Goal: Transaction & Acquisition: Purchase product/service

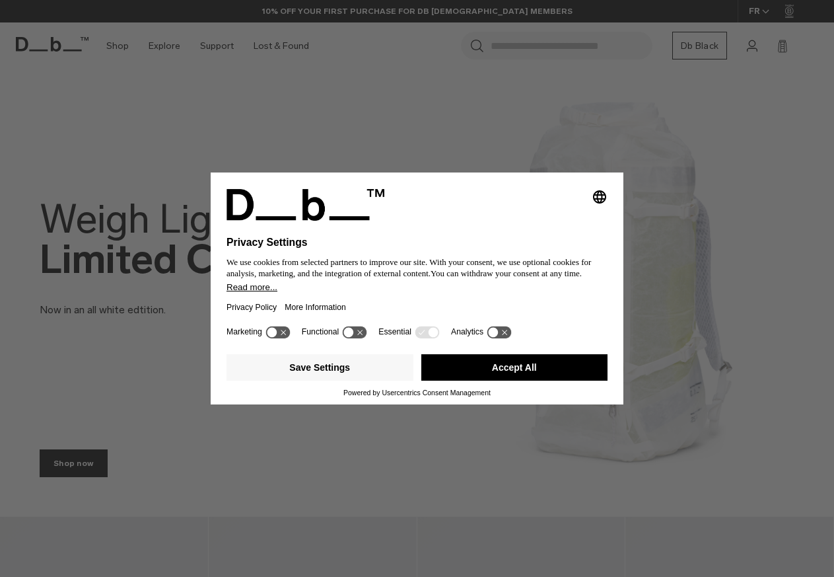
click at [487, 376] on button "Accept All" at bounding box center [514, 367] width 187 height 26
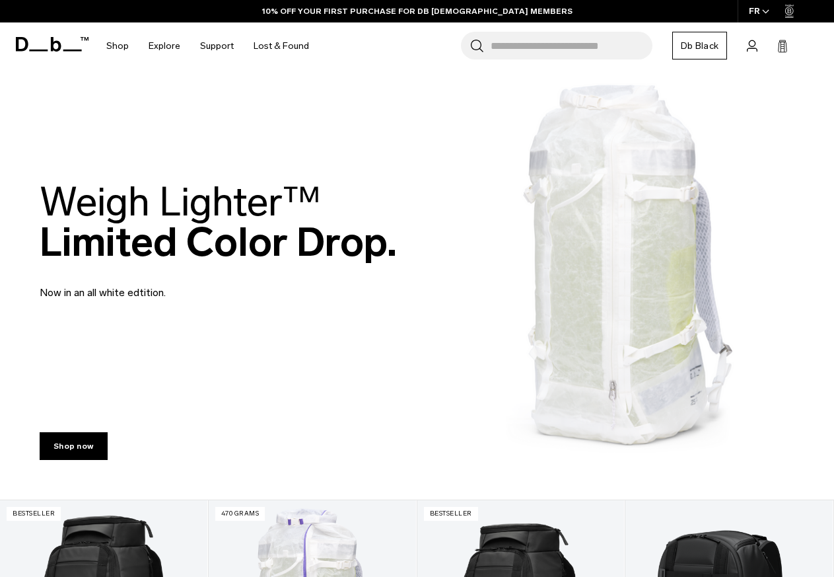
scroll to position [17, 0]
click at [306, 291] on p "Now in an all white edtition." at bounding box center [198, 285] width 317 height 32
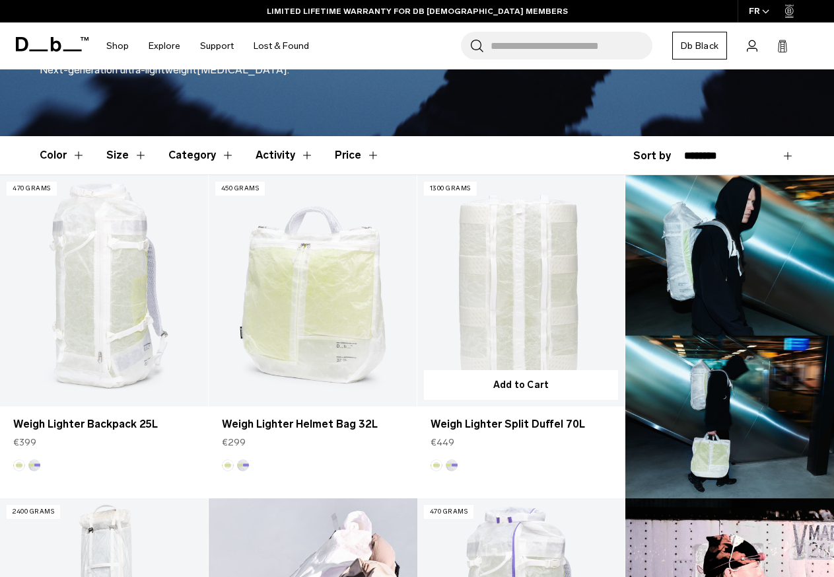
scroll to position [293, 0]
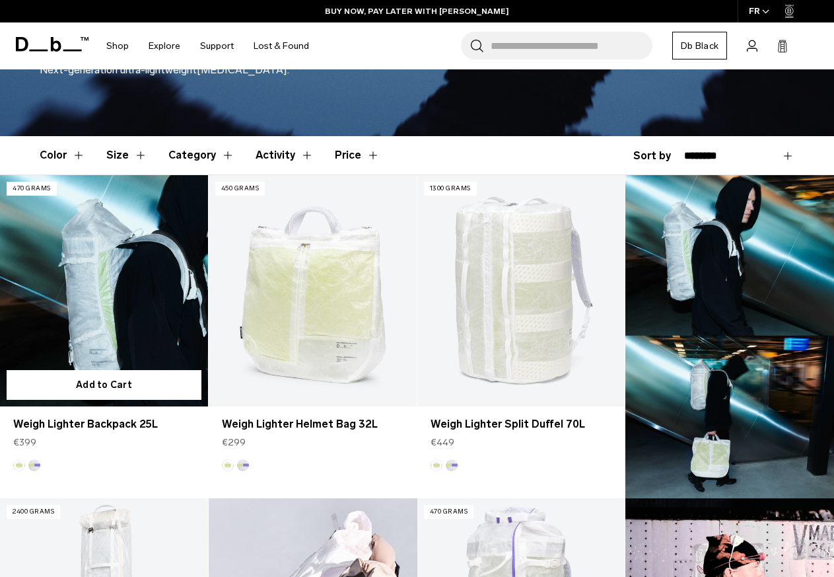
click at [125, 297] on link "Weigh Lighter Backpack 25L" at bounding box center [104, 290] width 208 height 231
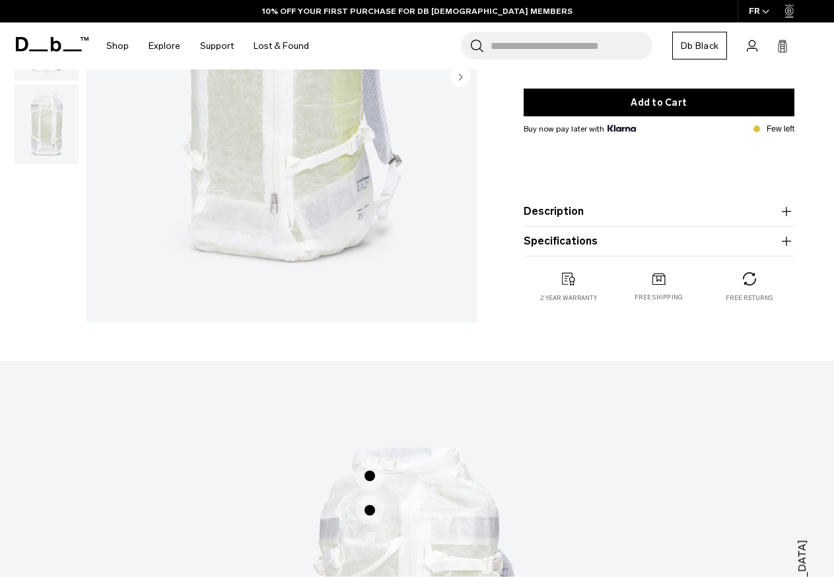
scroll to position [329, 0]
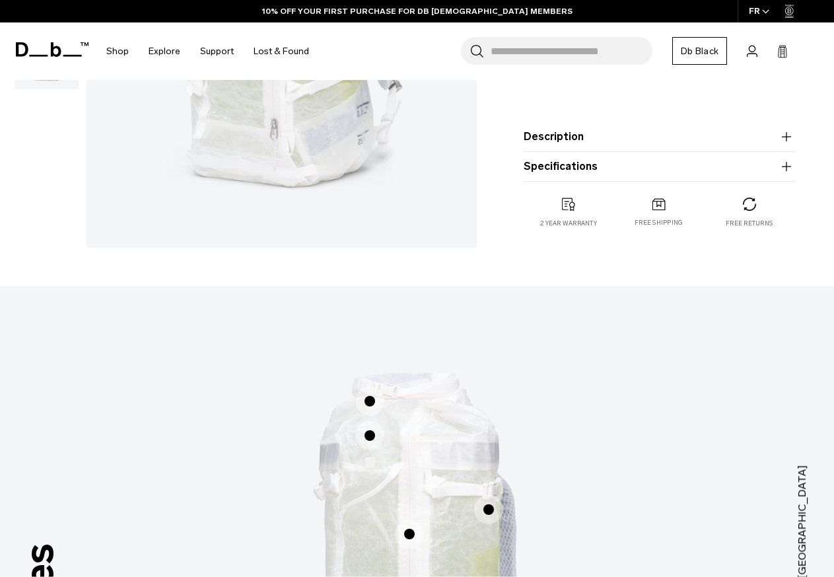
click at [606, 145] on button "Description" at bounding box center [659, 137] width 271 height 16
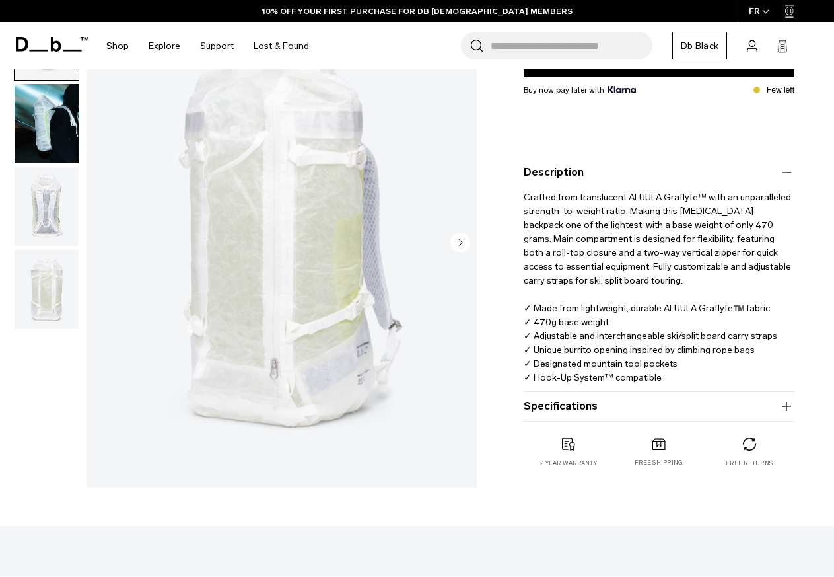
scroll to position [166, 0]
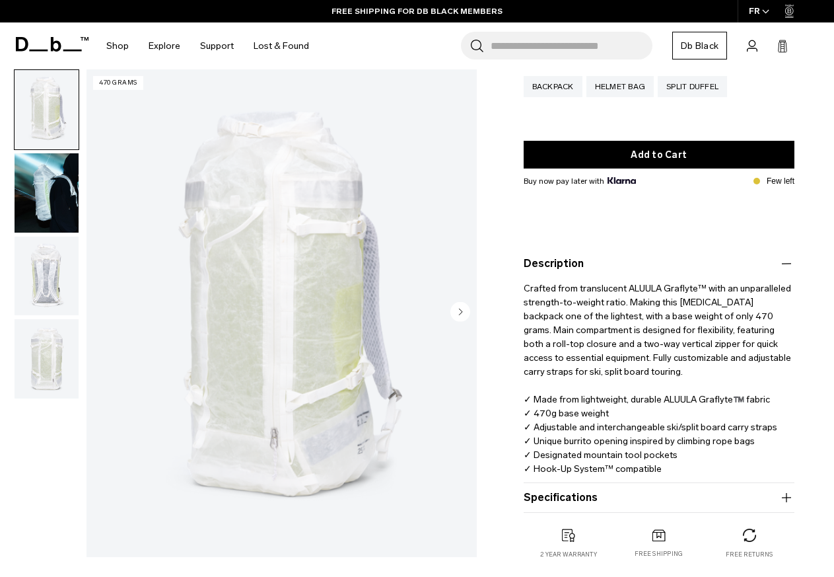
click at [70, 219] on img "button" at bounding box center [47, 192] width 64 height 79
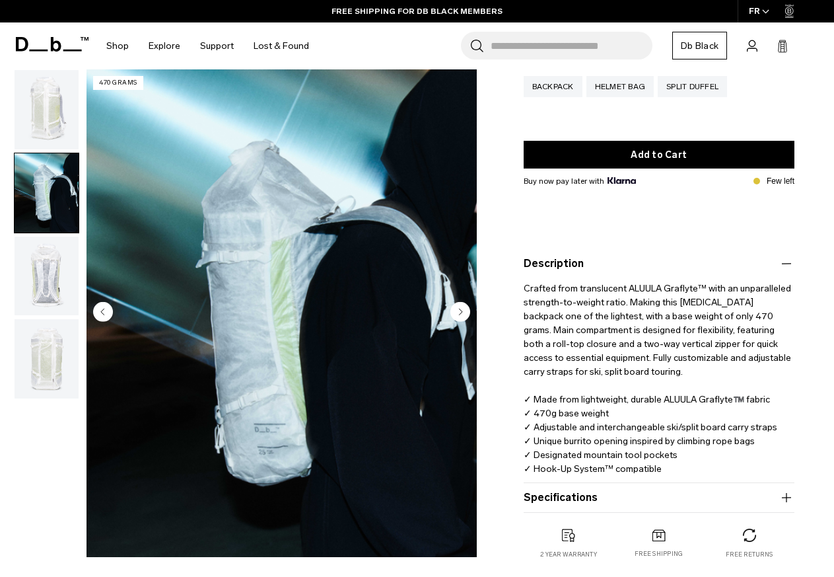
click at [58, 276] on img "button" at bounding box center [47, 275] width 64 height 79
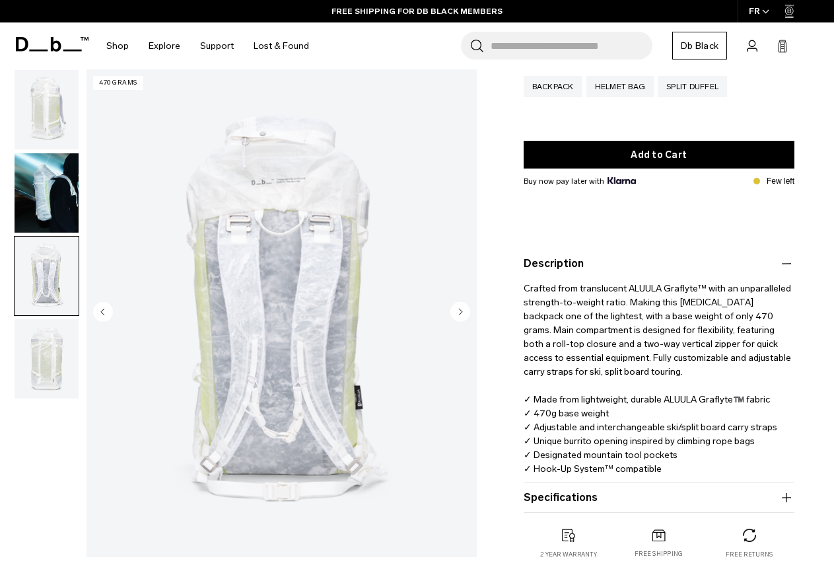
click at [50, 343] on img "button" at bounding box center [47, 358] width 64 height 79
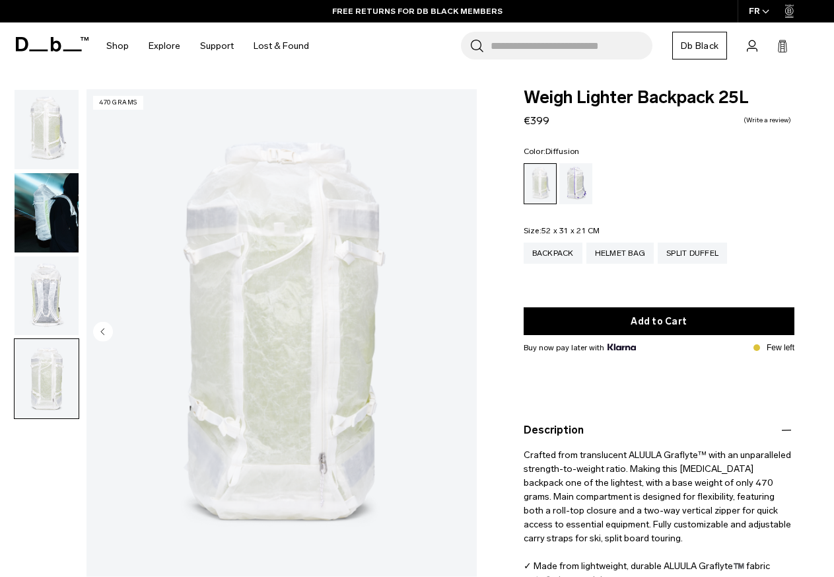
scroll to position [0, 0]
